Goal: Task Accomplishment & Management: Complete application form

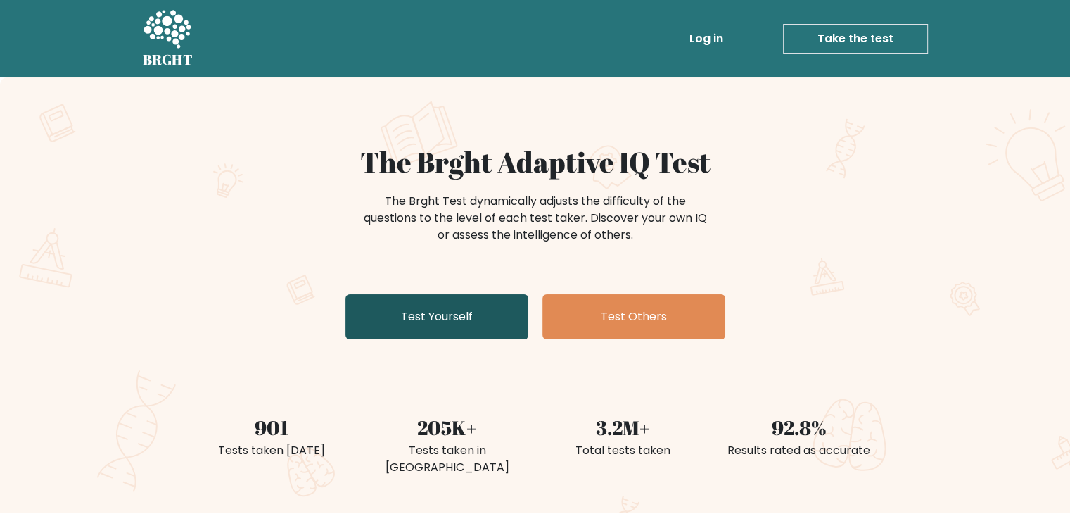
click at [427, 305] on link "Test Yourself" at bounding box center [436, 316] width 183 height 45
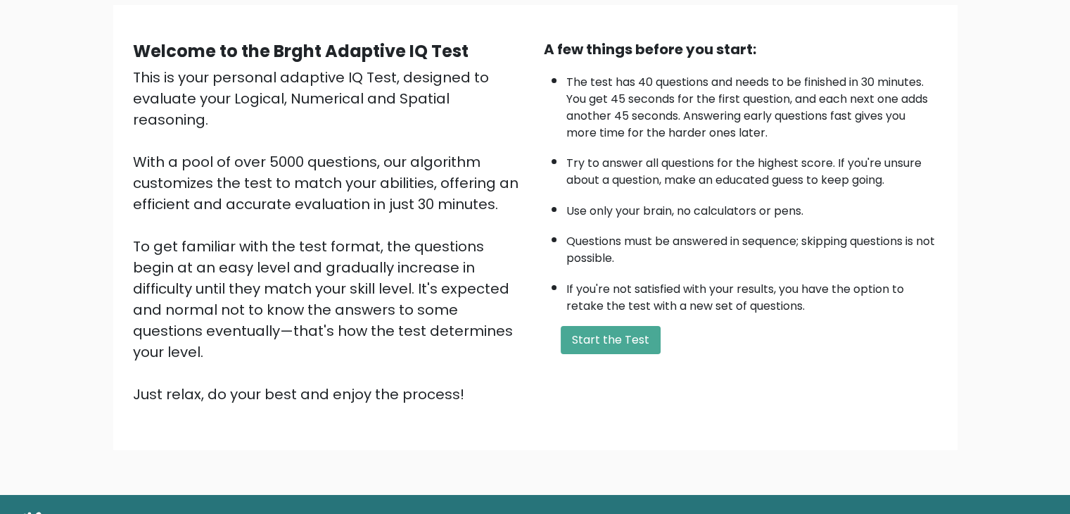
scroll to position [131, 0]
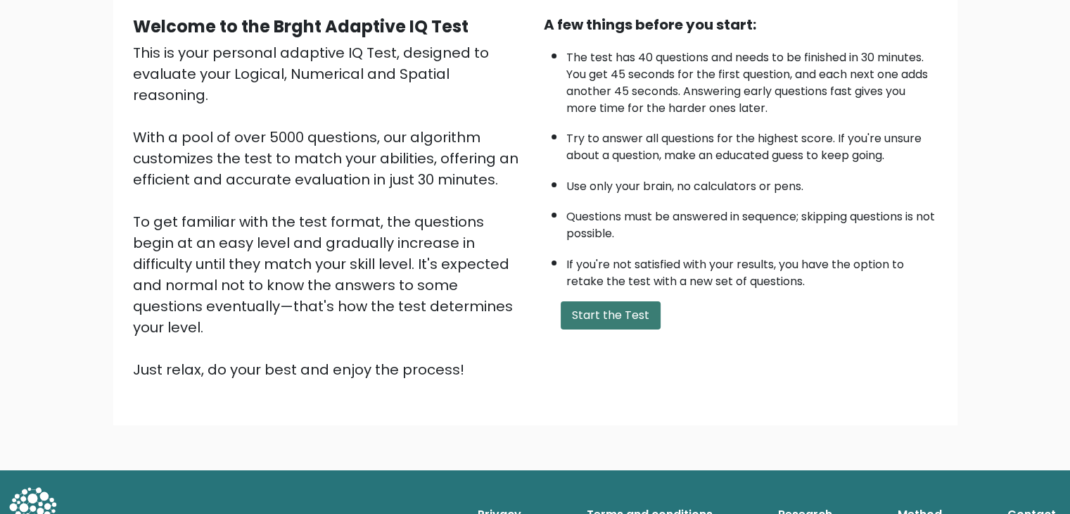
click at [616, 312] on button "Start the Test" at bounding box center [611, 315] width 100 height 28
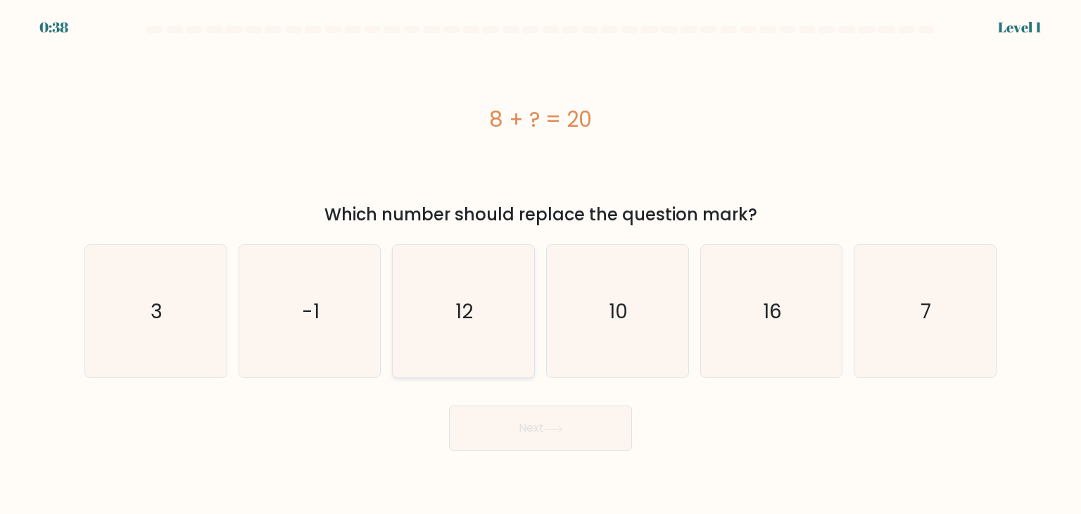
click at [461, 317] on text "12" at bounding box center [465, 311] width 18 height 28
click at [540, 264] on input "c. 12" at bounding box center [540, 260] width 1 height 7
radio input "true"
click at [531, 425] on button "Next" at bounding box center [540, 427] width 183 height 45
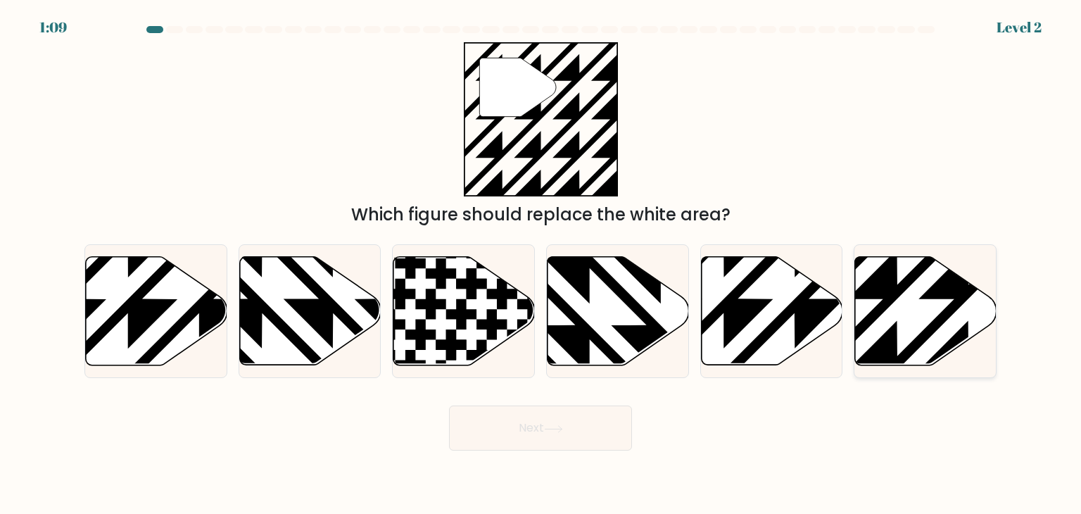
click at [899, 335] on icon at bounding box center [925, 311] width 141 height 108
click at [541, 264] on input "f." at bounding box center [540, 260] width 1 height 7
radio input "true"
click at [517, 421] on button "Next" at bounding box center [540, 427] width 183 height 45
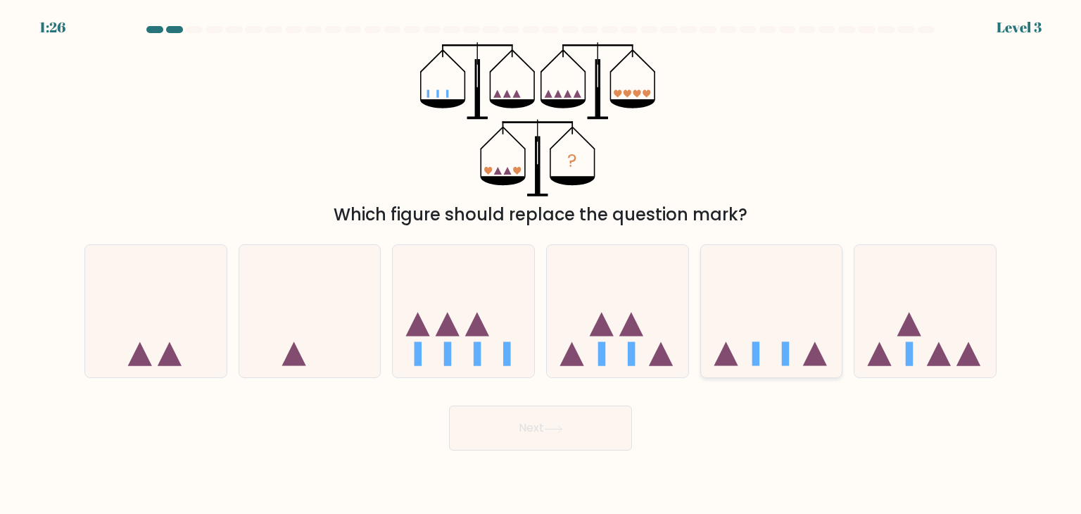
click at [775, 329] on icon at bounding box center [771, 311] width 141 height 117
click at [541, 264] on input "e." at bounding box center [540, 260] width 1 height 7
radio input "true"
click at [519, 426] on button "Next" at bounding box center [540, 427] width 183 height 45
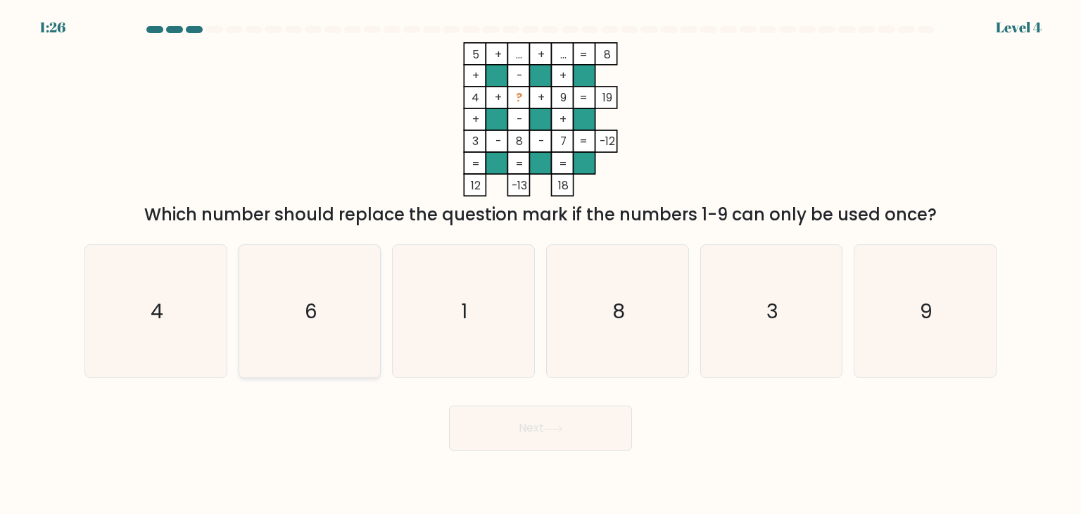
click at [347, 308] on icon "6" at bounding box center [309, 311] width 132 height 132
click at [540, 264] on input "b. 6" at bounding box center [540, 260] width 1 height 7
radio input "true"
click at [546, 443] on button "Next" at bounding box center [540, 427] width 183 height 45
click at [557, 423] on button "Next" at bounding box center [540, 427] width 183 height 45
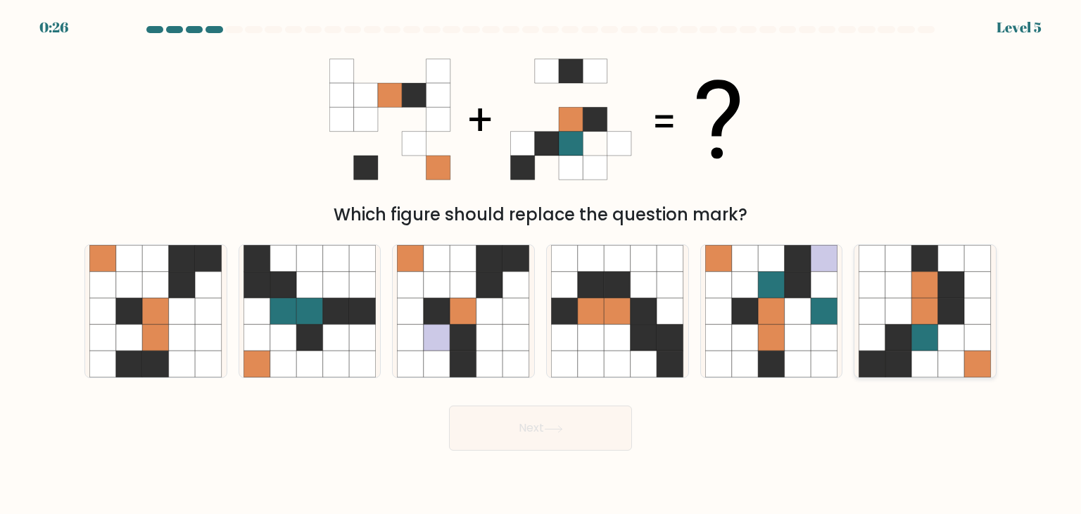
click at [982, 313] on icon at bounding box center [978, 311] width 27 height 27
click at [541, 264] on input "f." at bounding box center [540, 260] width 1 height 7
radio input "true"
click at [563, 426] on icon at bounding box center [553, 429] width 19 height 8
click at [563, 414] on button "Next" at bounding box center [540, 427] width 183 height 45
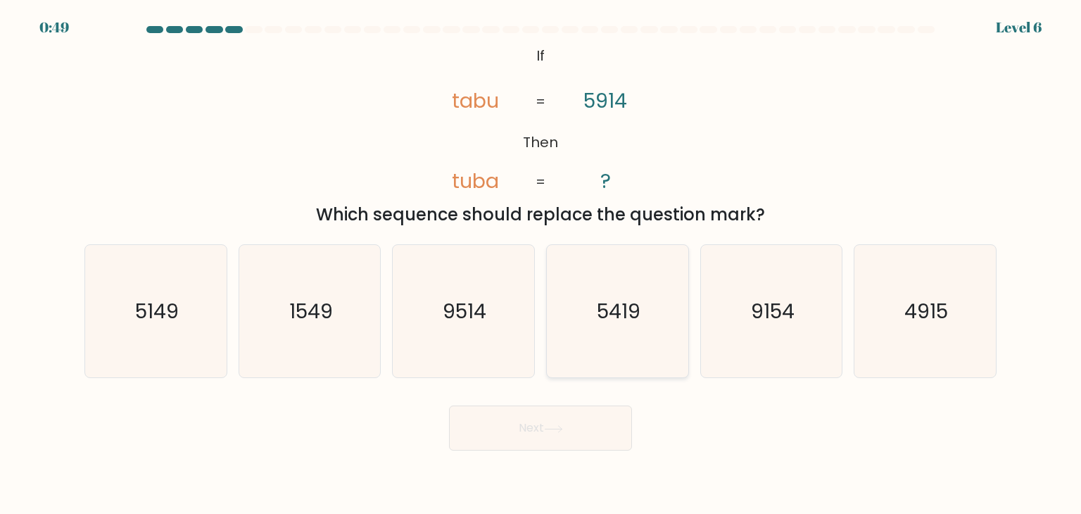
click at [586, 333] on icon "5419" at bounding box center [617, 311] width 132 height 132
click at [541, 264] on input "d. 5419" at bounding box center [540, 260] width 1 height 7
radio input "true"
click at [547, 443] on button "Next" at bounding box center [540, 427] width 183 height 45
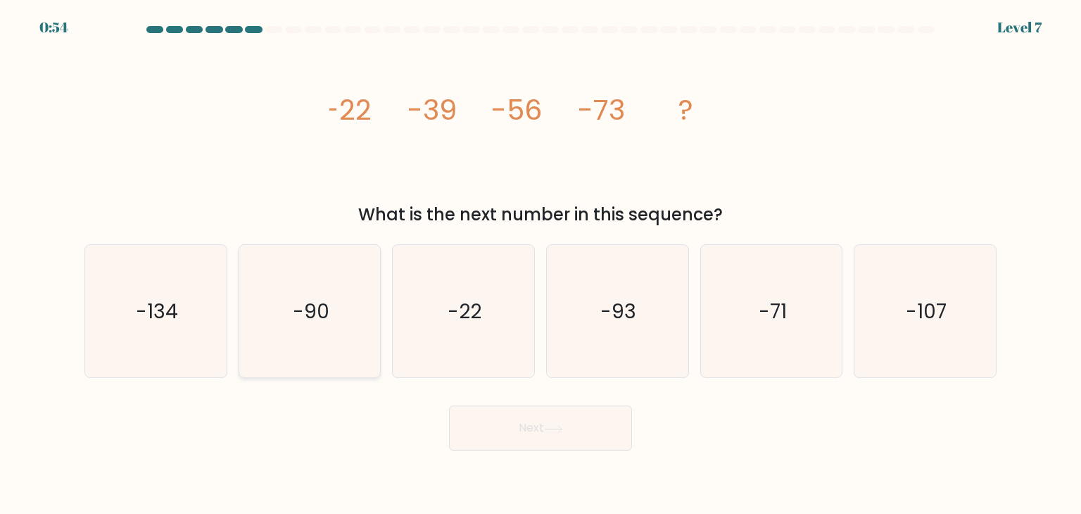
click at [340, 309] on icon "-90" at bounding box center [309, 311] width 132 height 132
click at [540, 264] on input "b. -90" at bounding box center [540, 260] width 1 height 7
radio input "true"
click at [531, 431] on button "Next" at bounding box center [540, 427] width 183 height 45
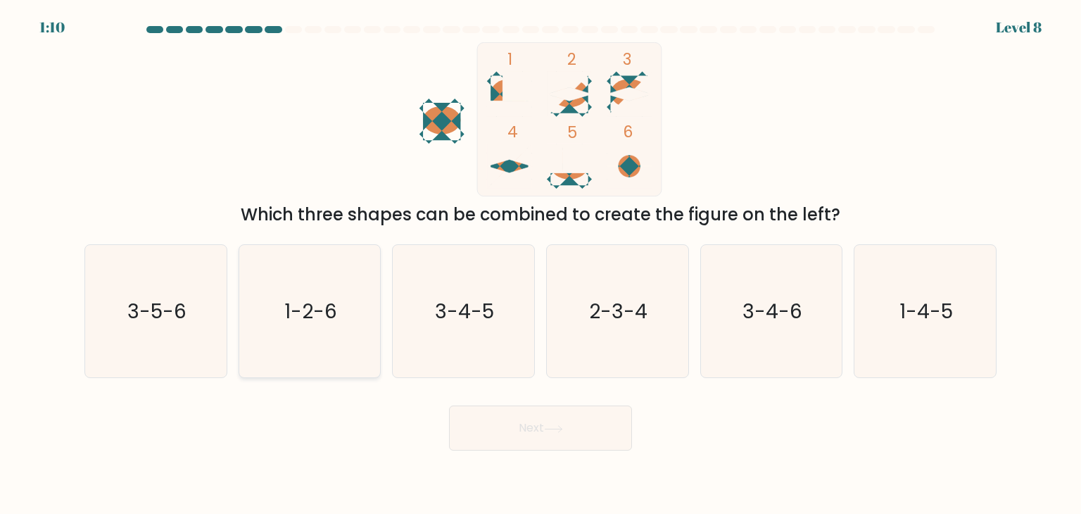
drag, startPoint x: 232, startPoint y: 326, endPoint x: 279, endPoint y: 322, distance: 47.3
click at [279, 322] on div "b. 1-2-6" at bounding box center [310, 311] width 154 height 134
click at [279, 322] on icon "1-2-6" at bounding box center [309, 311] width 132 height 132
click at [540, 264] on input "b. 1-2-6" at bounding box center [540, 260] width 1 height 7
radio input "true"
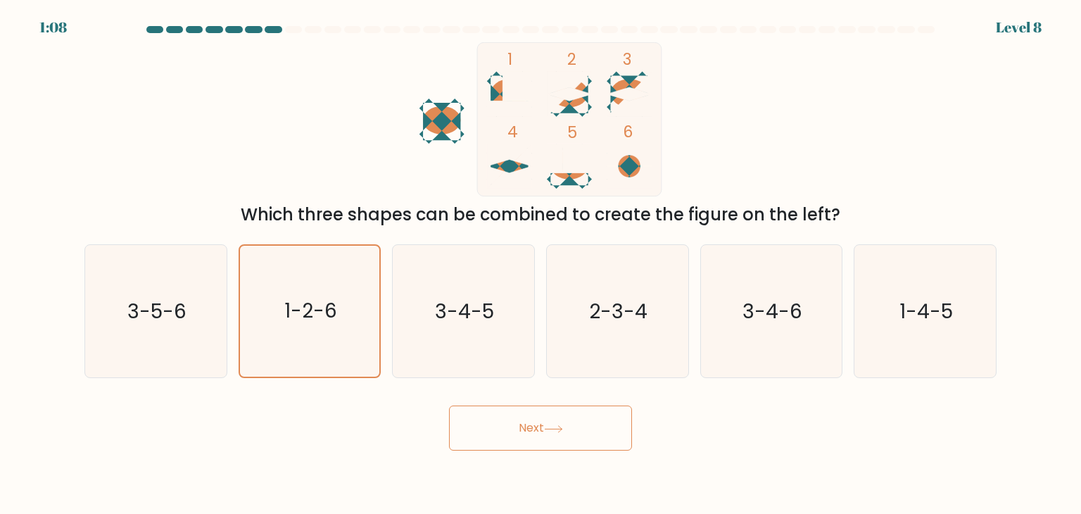
click at [527, 419] on button "Next" at bounding box center [540, 427] width 183 height 45
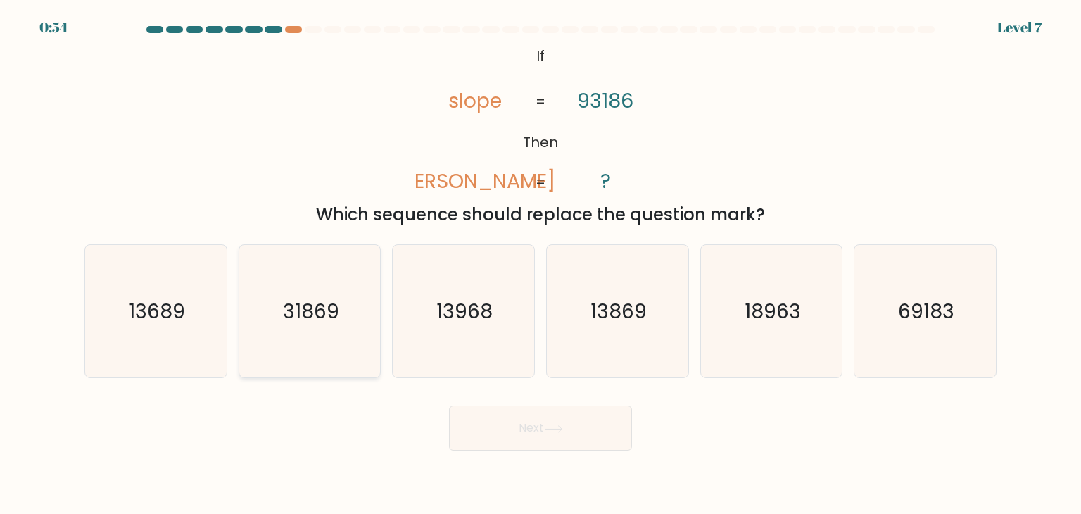
click at [314, 302] on text "31869" at bounding box center [311, 311] width 56 height 28
click at [540, 264] on input "b. 31869" at bounding box center [540, 260] width 1 height 7
radio input "true"
click at [557, 440] on button "Next" at bounding box center [540, 427] width 183 height 45
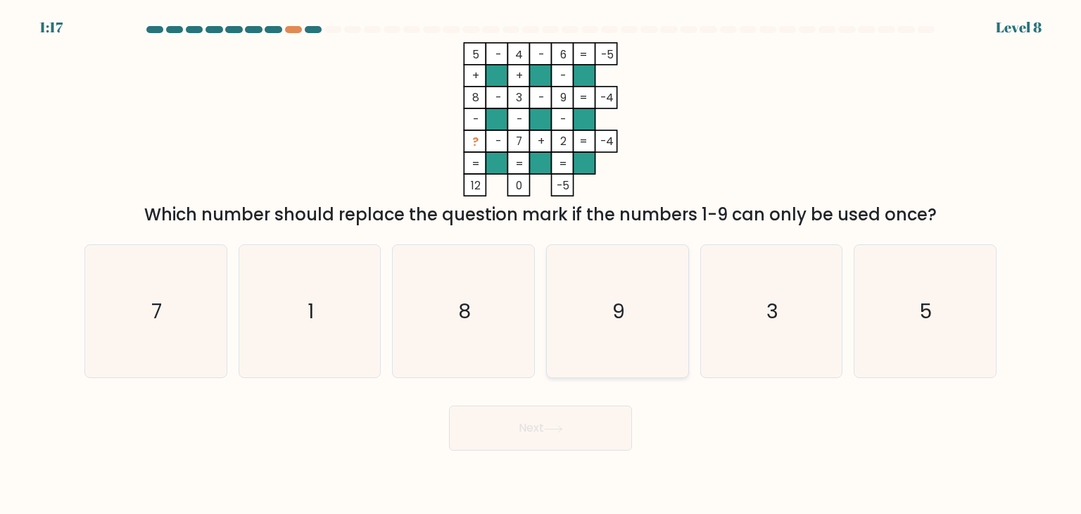
click at [628, 300] on icon "9" at bounding box center [617, 311] width 132 height 132
click at [541, 264] on input "d. 9" at bounding box center [540, 260] width 1 height 7
radio input "true"
click at [320, 296] on icon "1" at bounding box center [309, 311] width 132 height 132
click at [540, 264] on input "b. 1" at bounding box center [540, 260] width 1 height 7
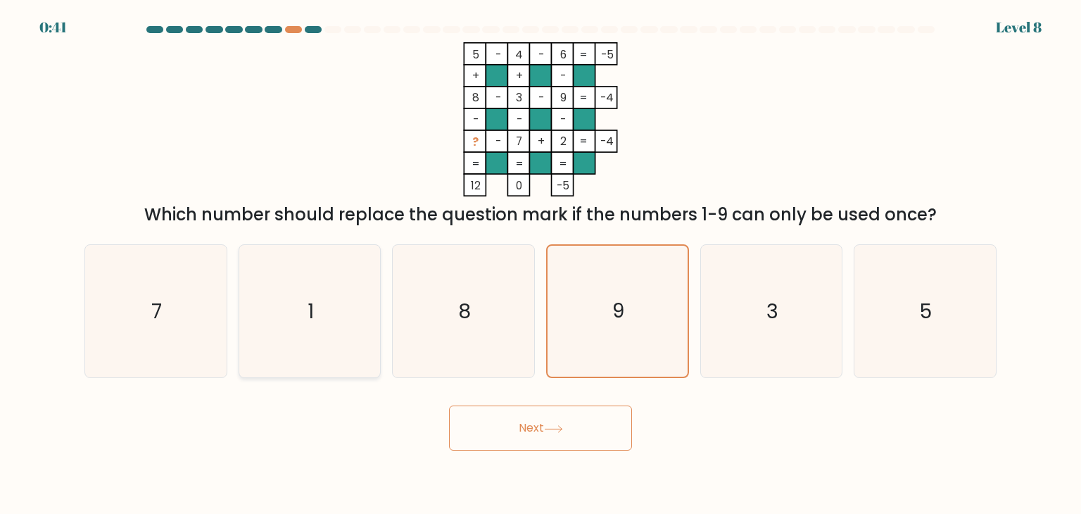
radio input "true"
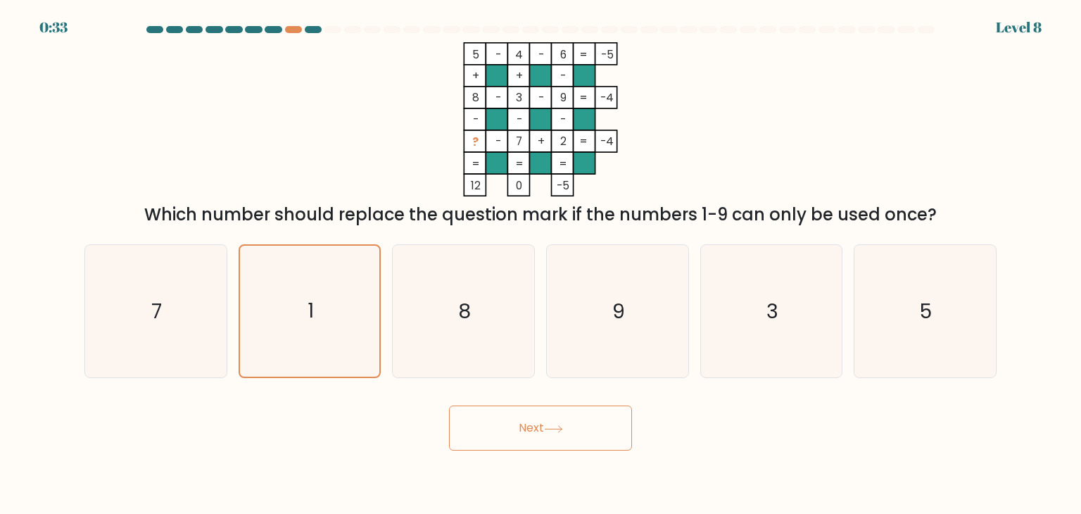
click at [548, 431] on icon at bounding box center [553, 429] width 19 height 8
